Goal: Communication & Community: Answer question/provide support

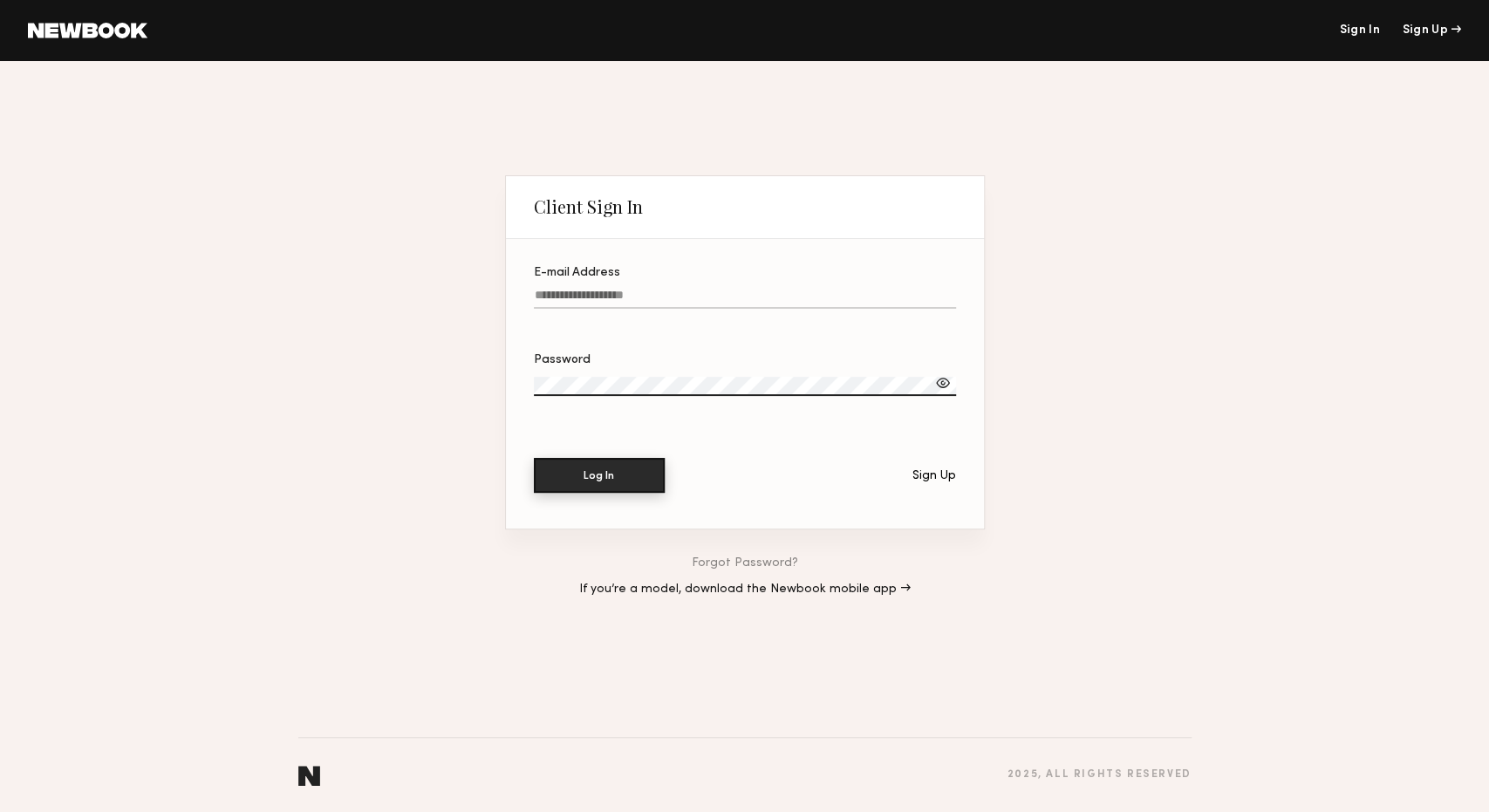
type input "**********"
click at [632, 478] on button "Log In" at bounding box center [599, 475] width 131 height 35
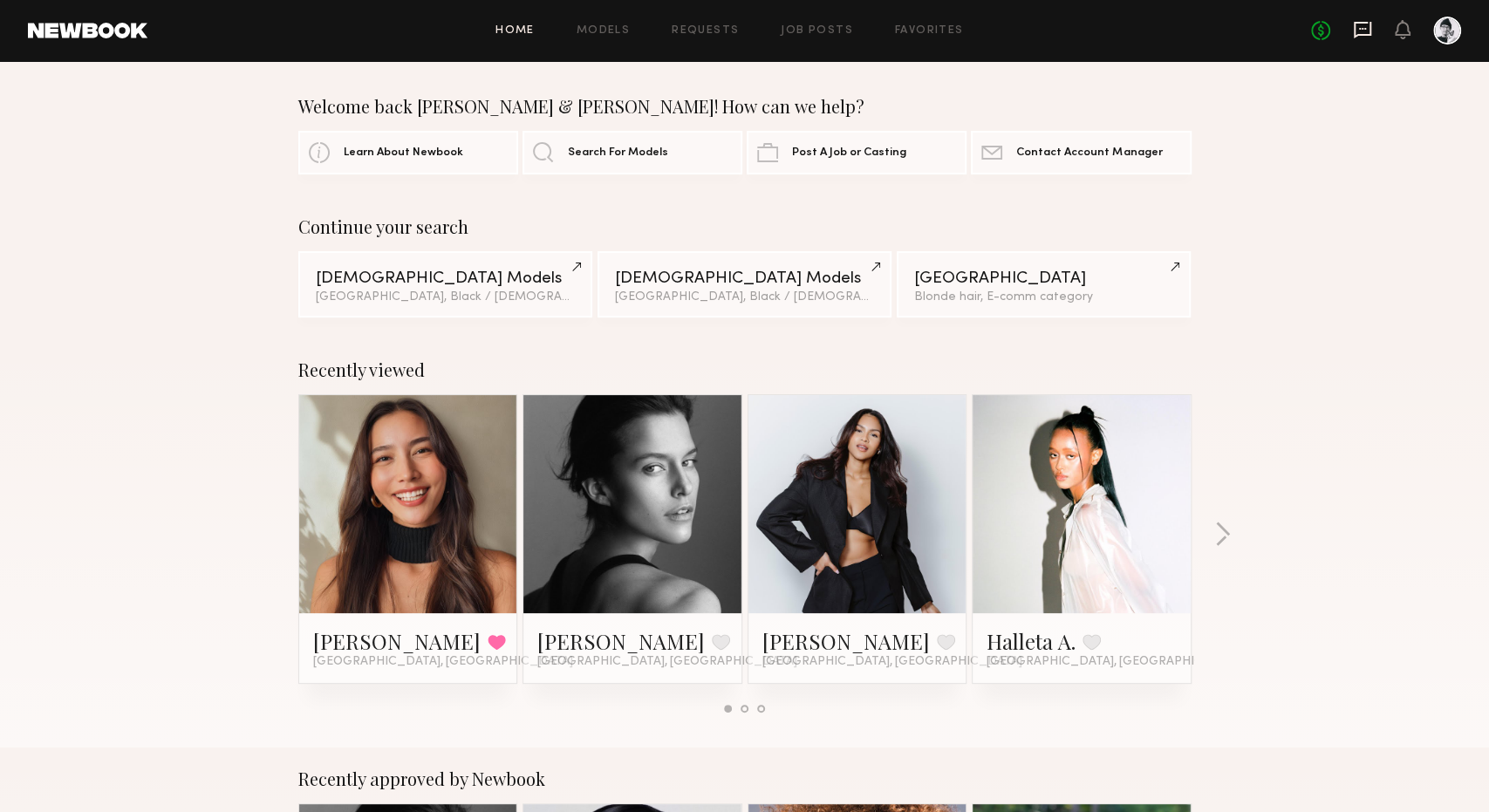
click at [1359, 31] on icon at bounding box center [1362, 30] width 19 height 19
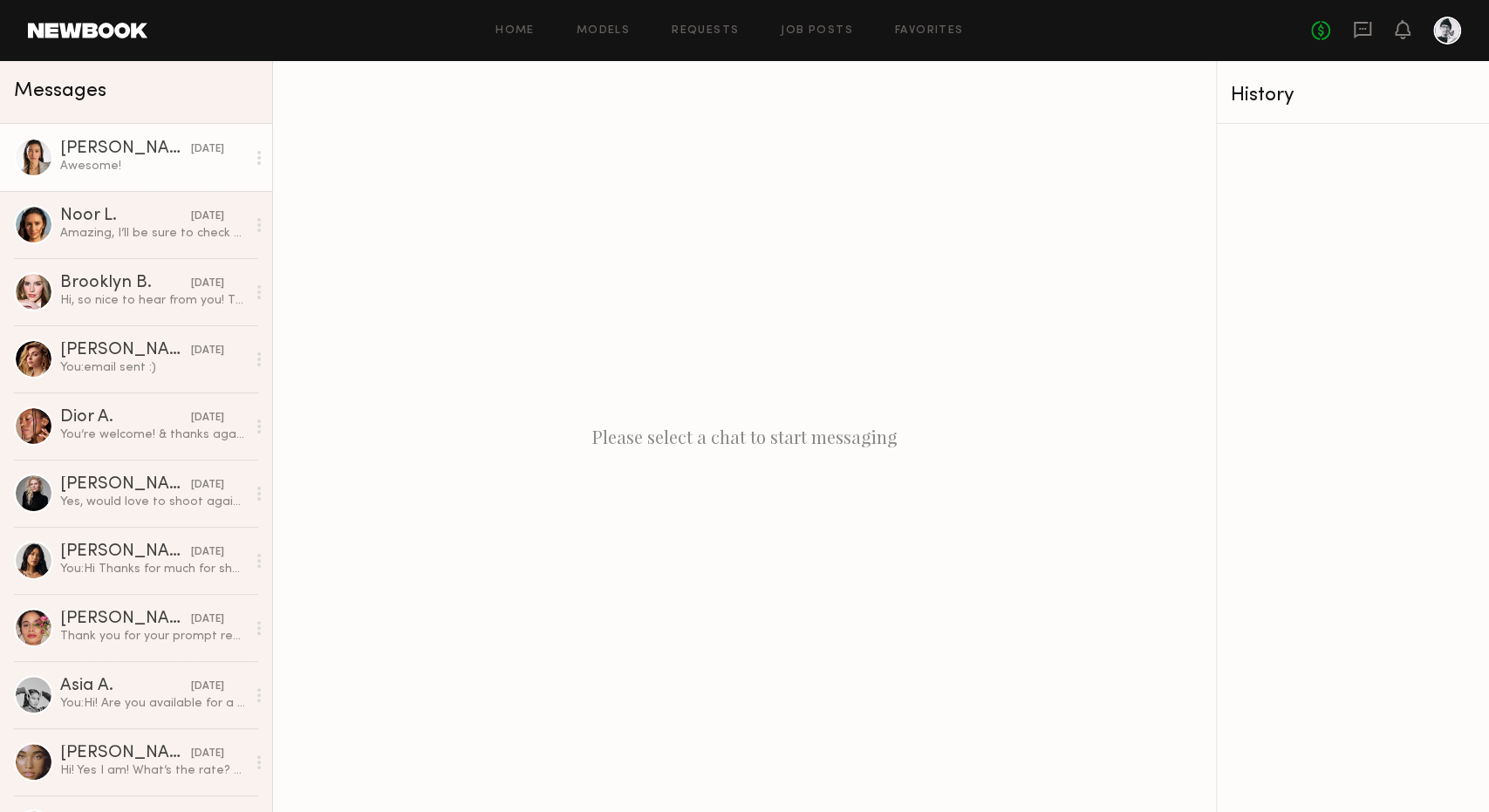
click at [163, 166] on div "Awesome!" at bounding box center [153, 166] width 186 height 17
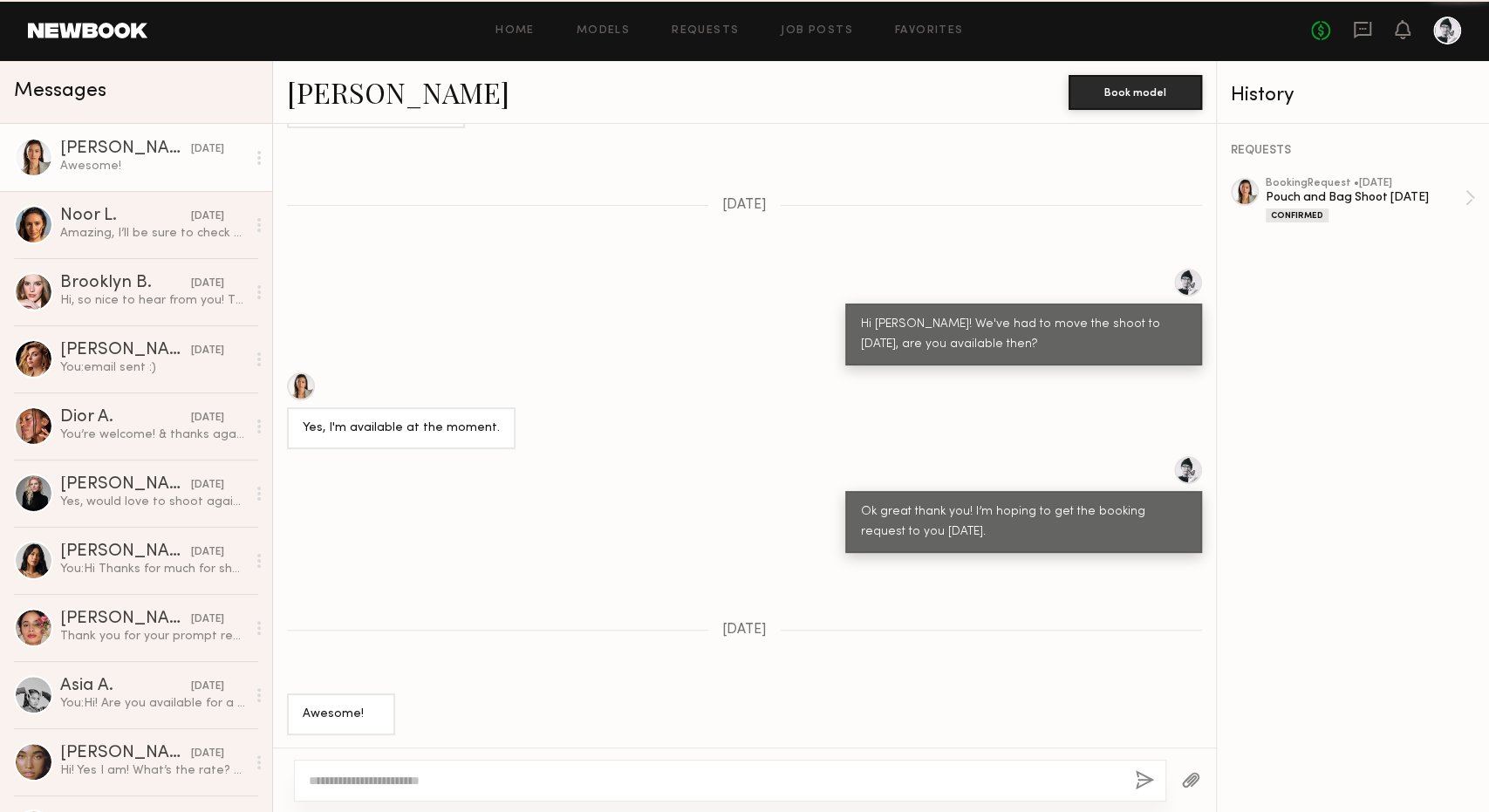
scroll to position [754, 0]
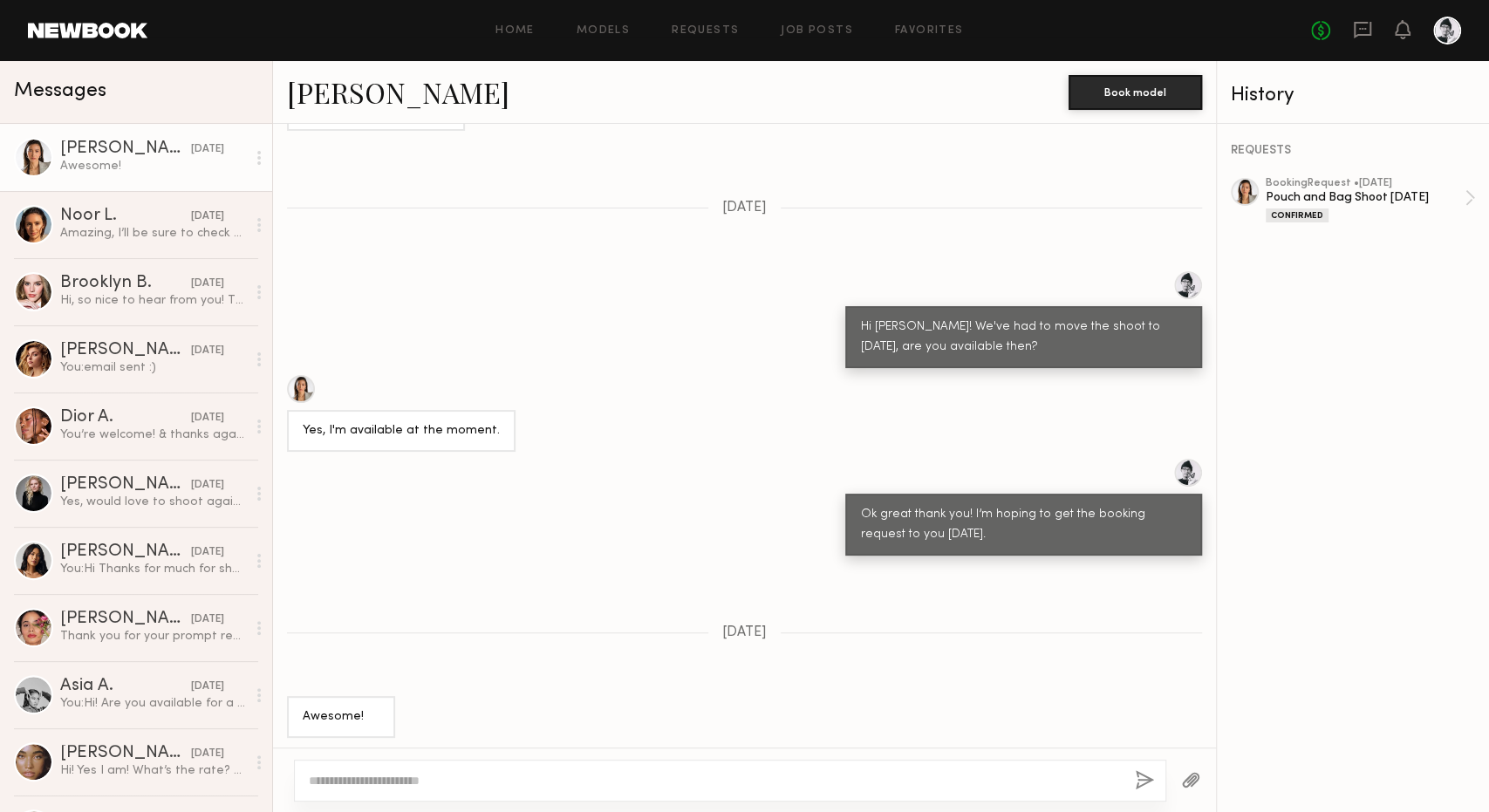
click at [541, 774] on textarea at bounding box center [715, 781] width 812 height 17
type textarea "**********"
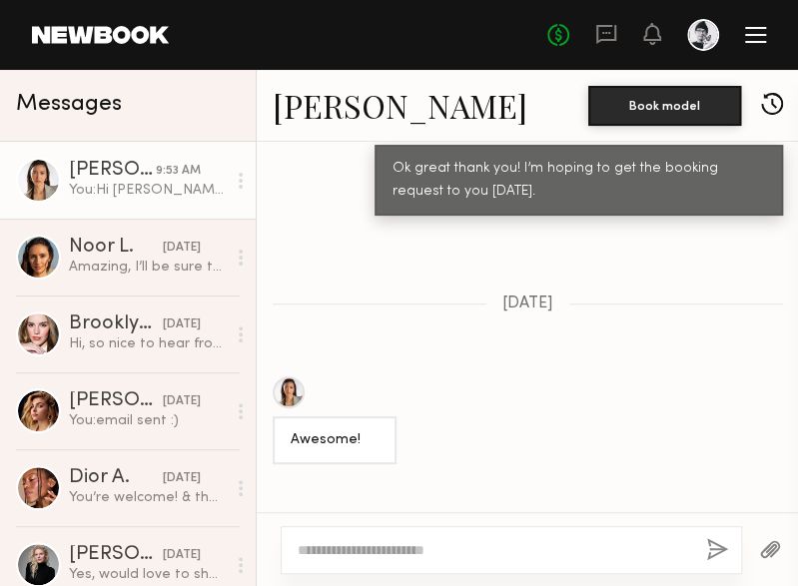
scroll to position [1628, 0]
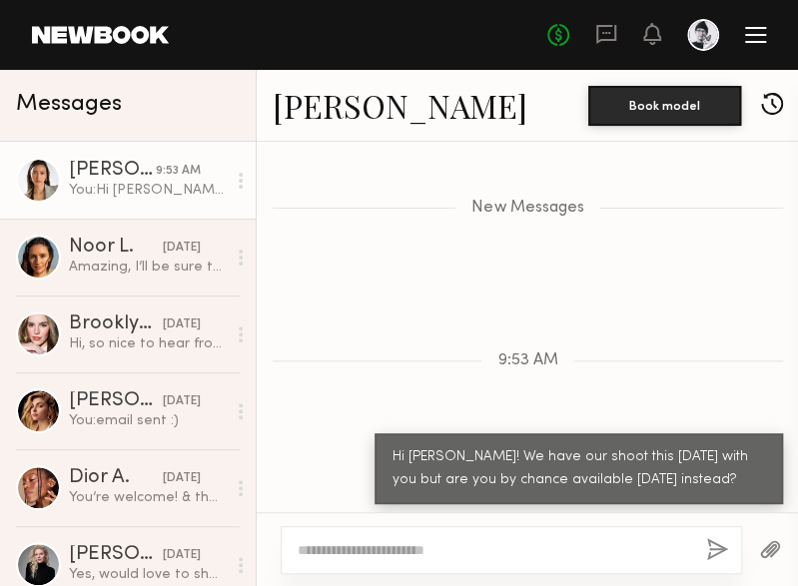
click at [540, 548] on textarea at bounding box center [494, 550] width 393 height 20
click at [567, 545] on textarea at bounding box center [494, 550] width 393 height 20
click at [542, 558] on textarea at bounding box center [494, 550] width 393 height 20
